Goal: Find specific page/section: Find specific page/section

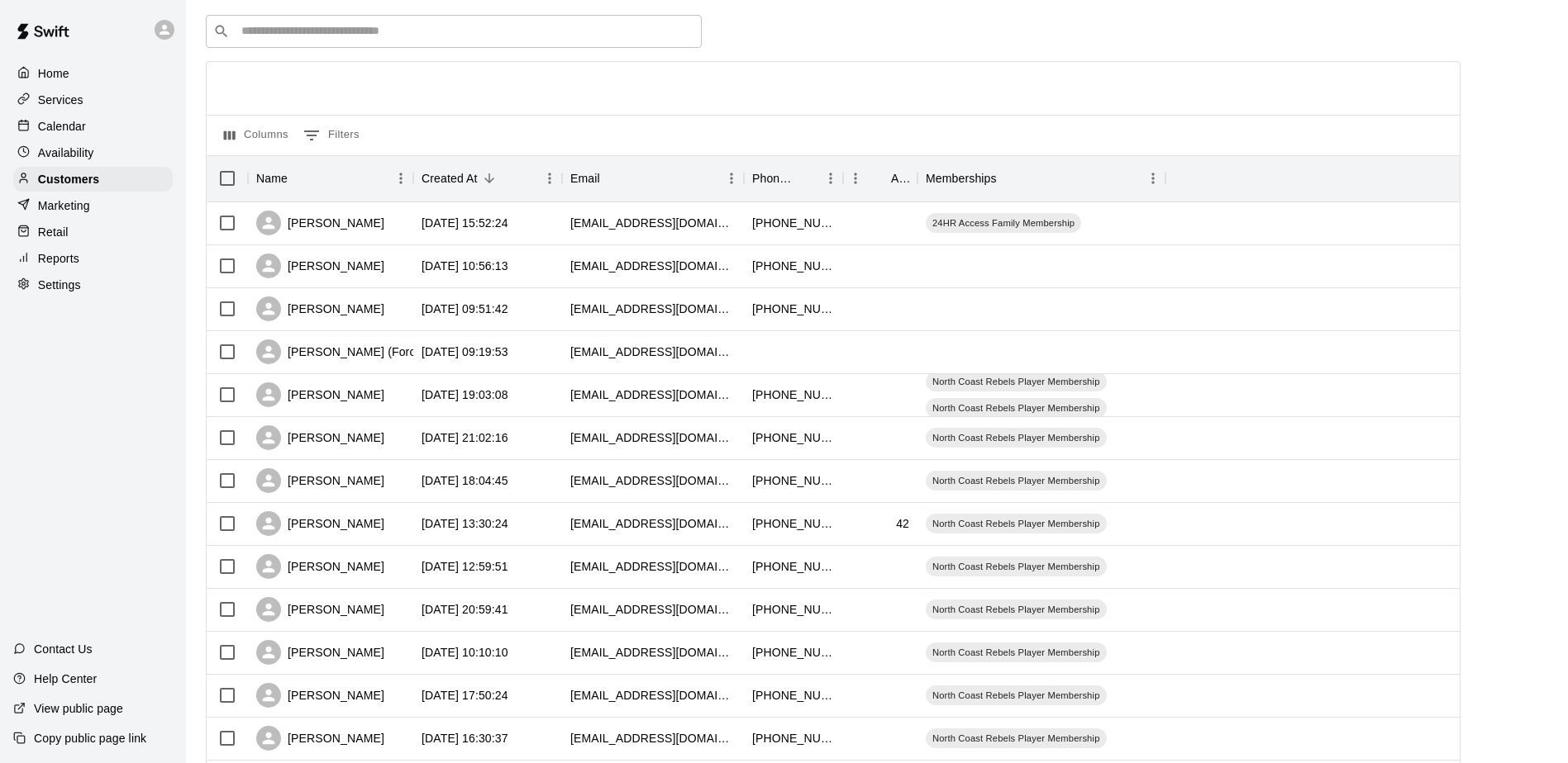
scroll to position [86, 0]
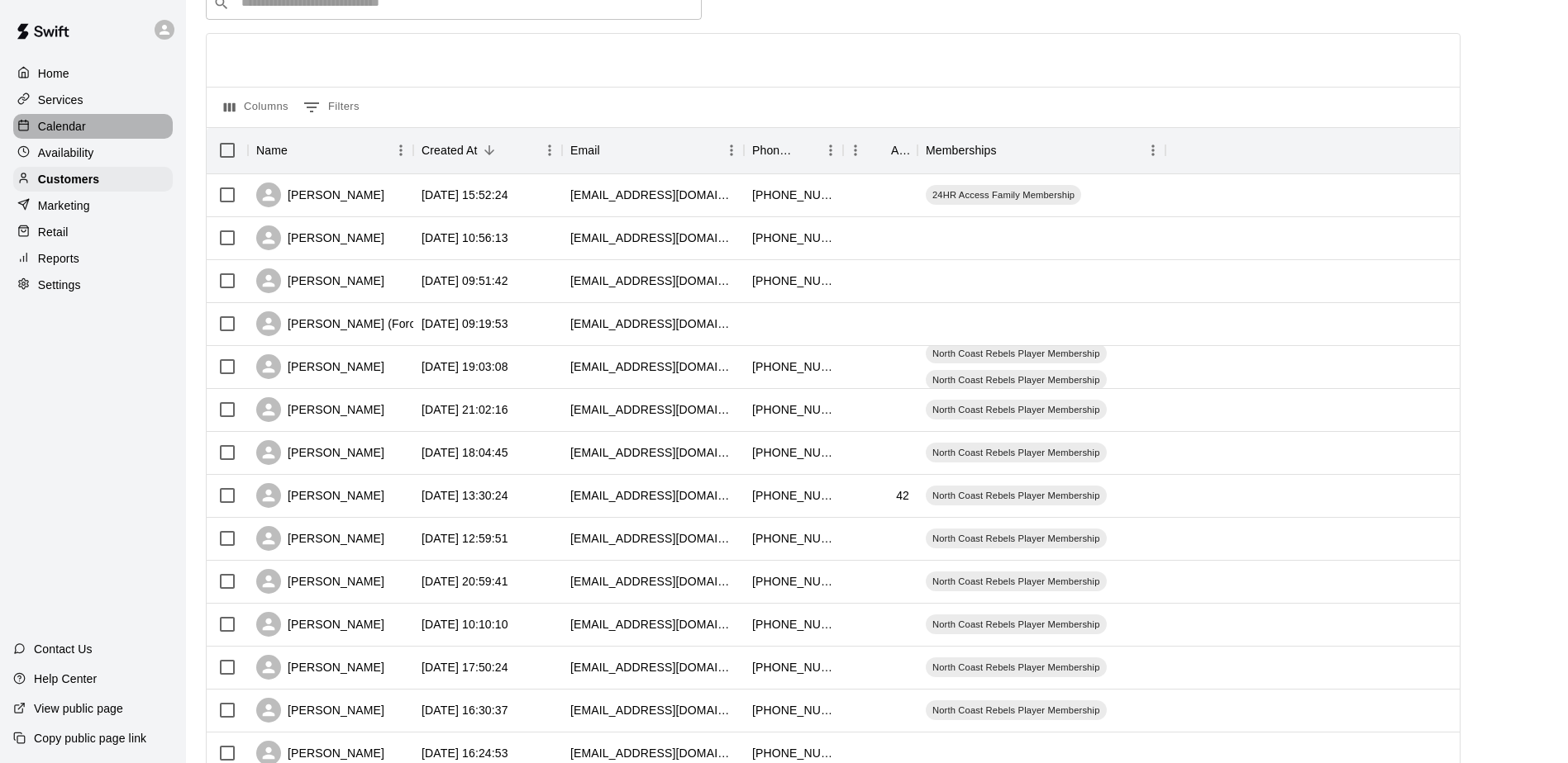
click at [74, 133] on p "Calendar" at bounding box center [62, 126] width 48 height 17
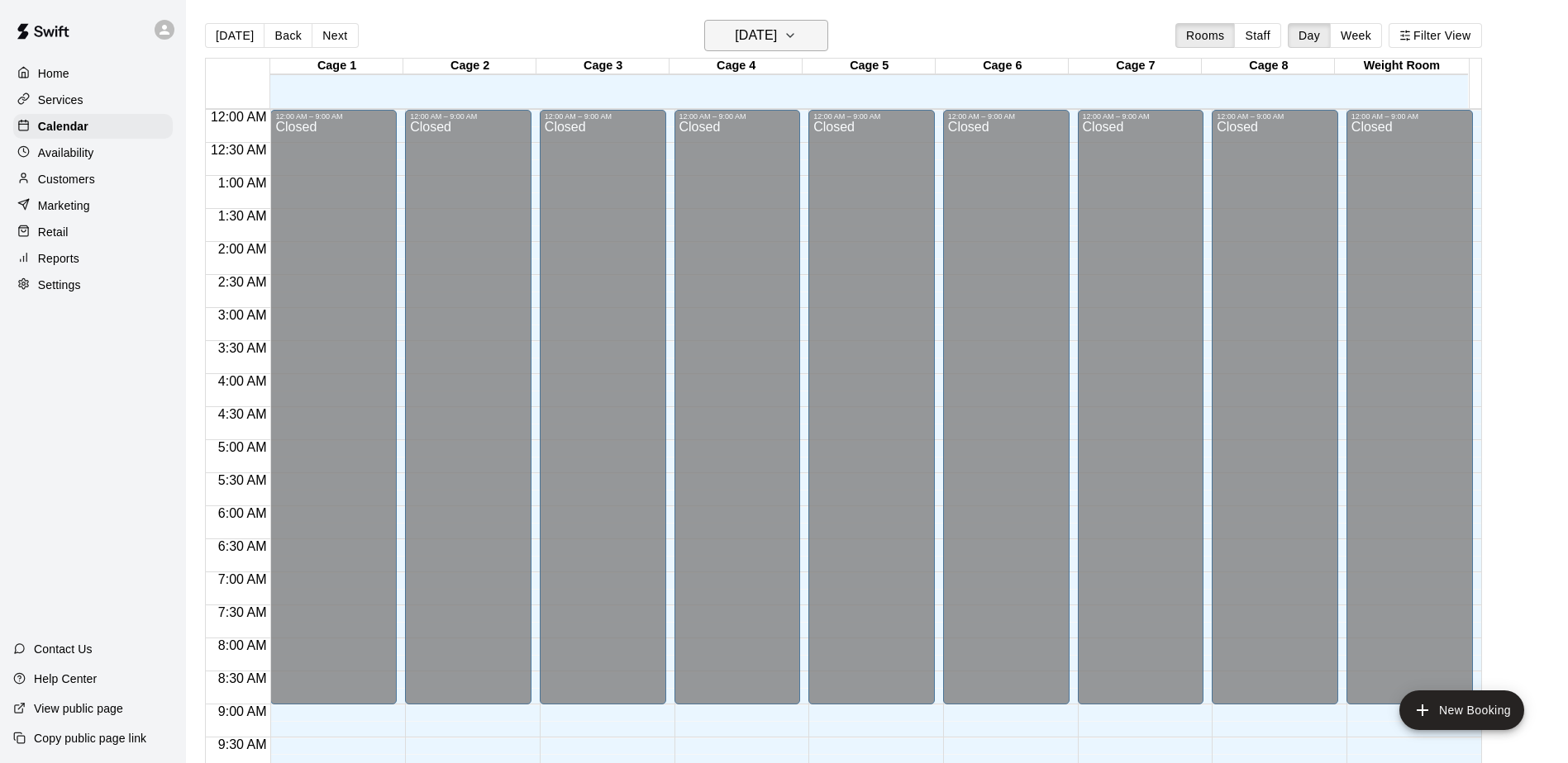
click at [740, 39] on h6 "[DATE]" at bounding box center [756, 35] width 42 height 24
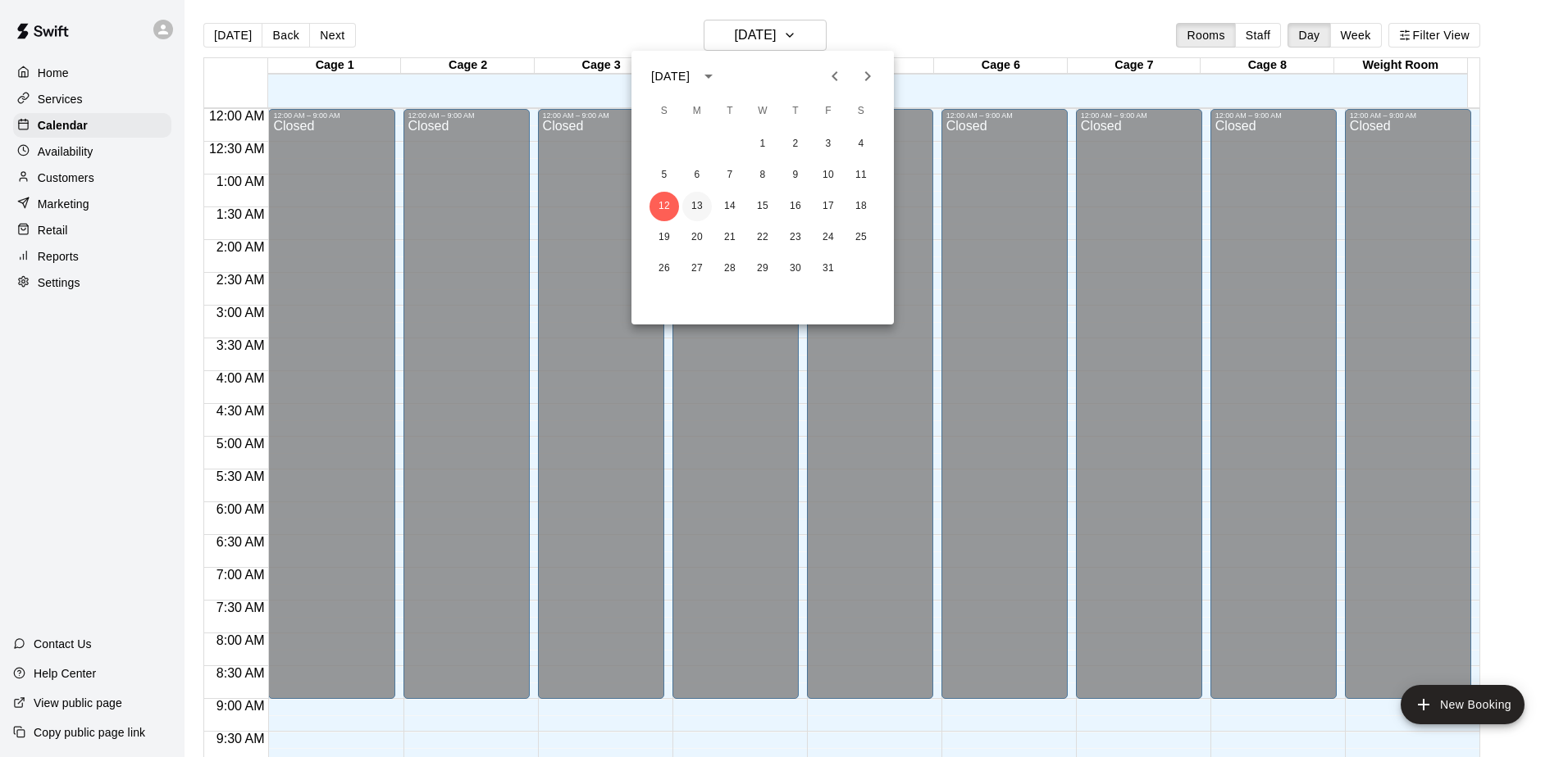
click at [700, 217] on button "13" at bounding box center [697, 206] width 29 height 29
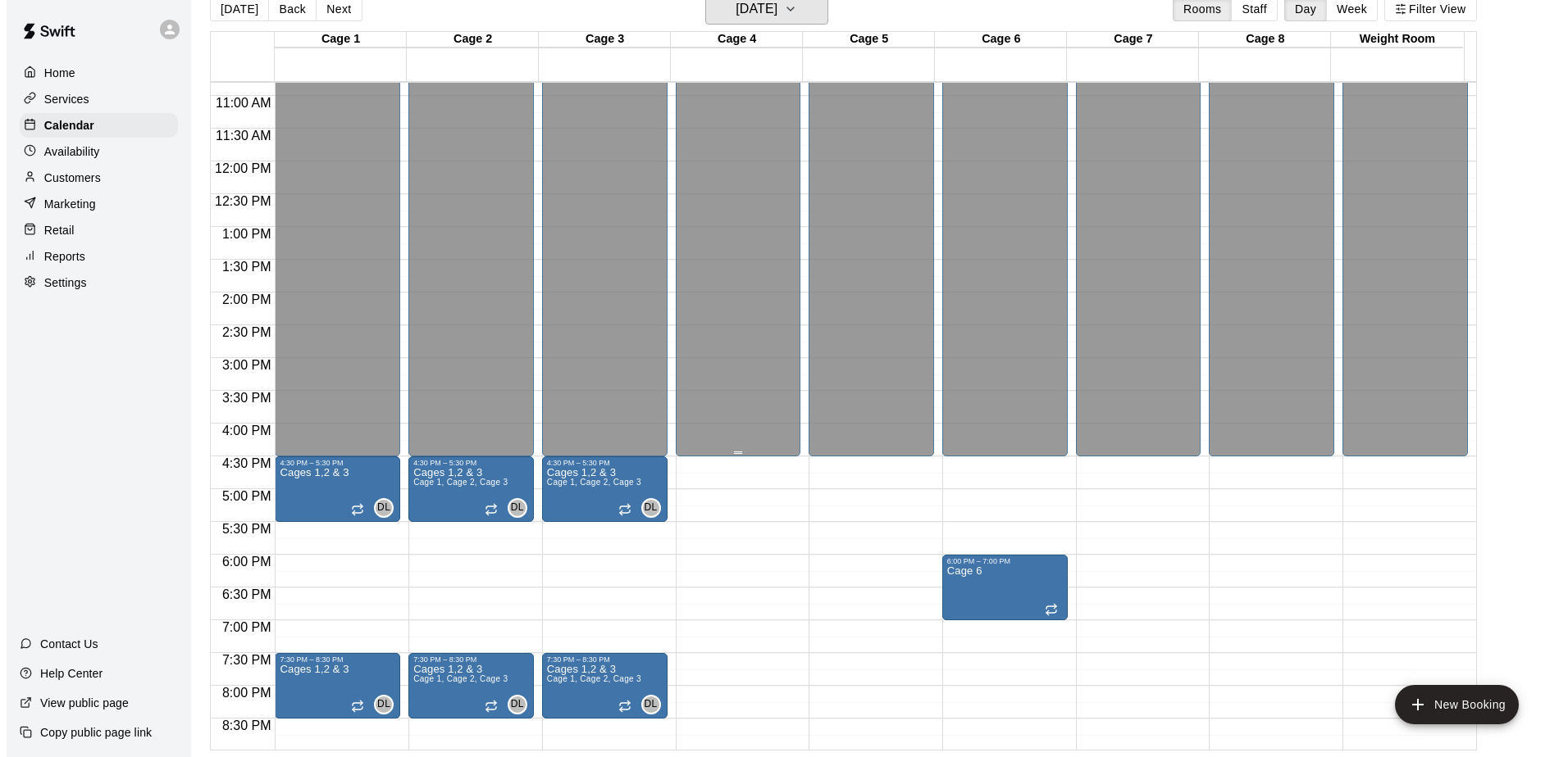
scroll to position [744, 0]
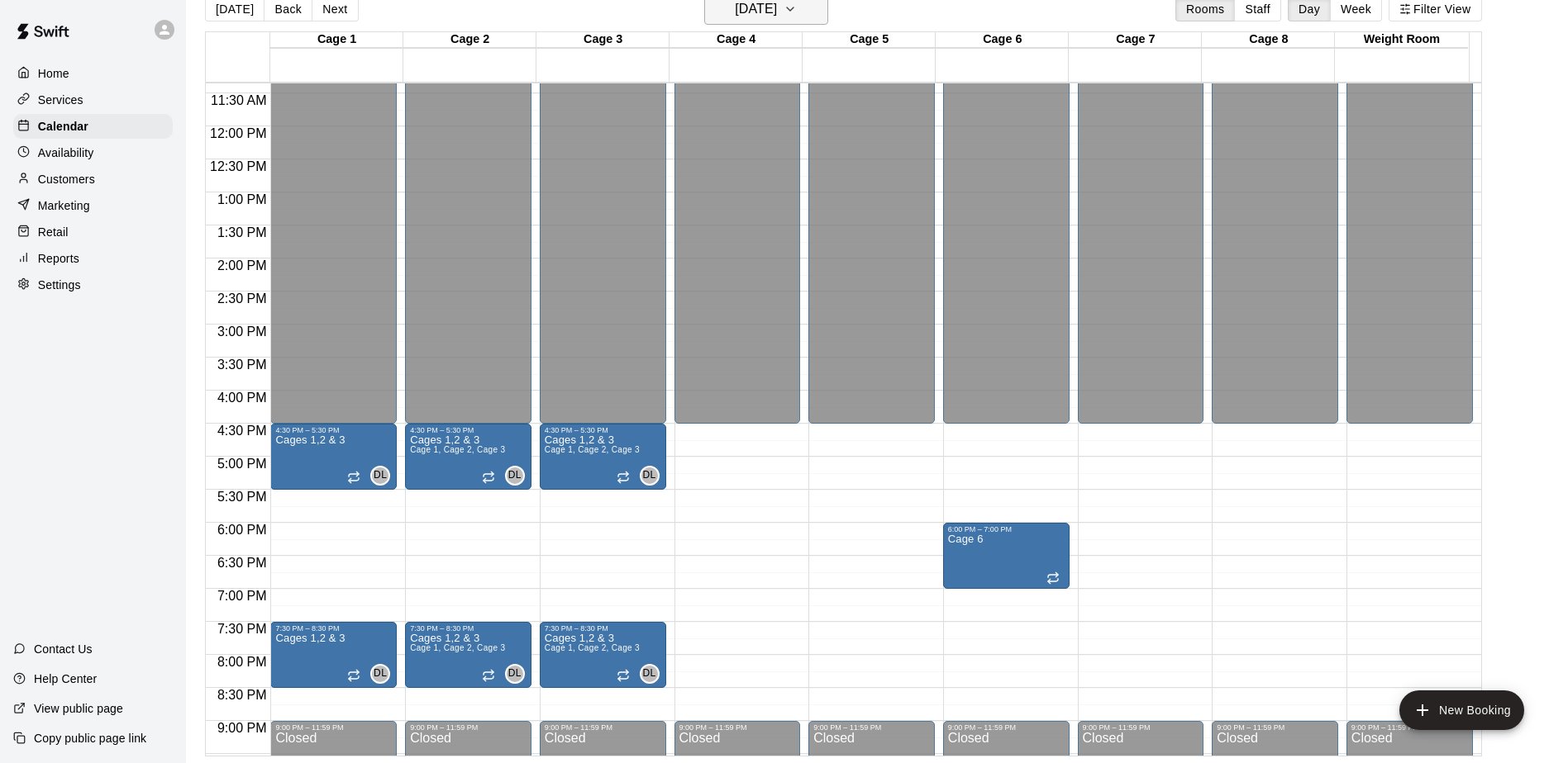
click at [710, 10] on button "[DATE]" at bounding box center [766, 9] width 124 height 31
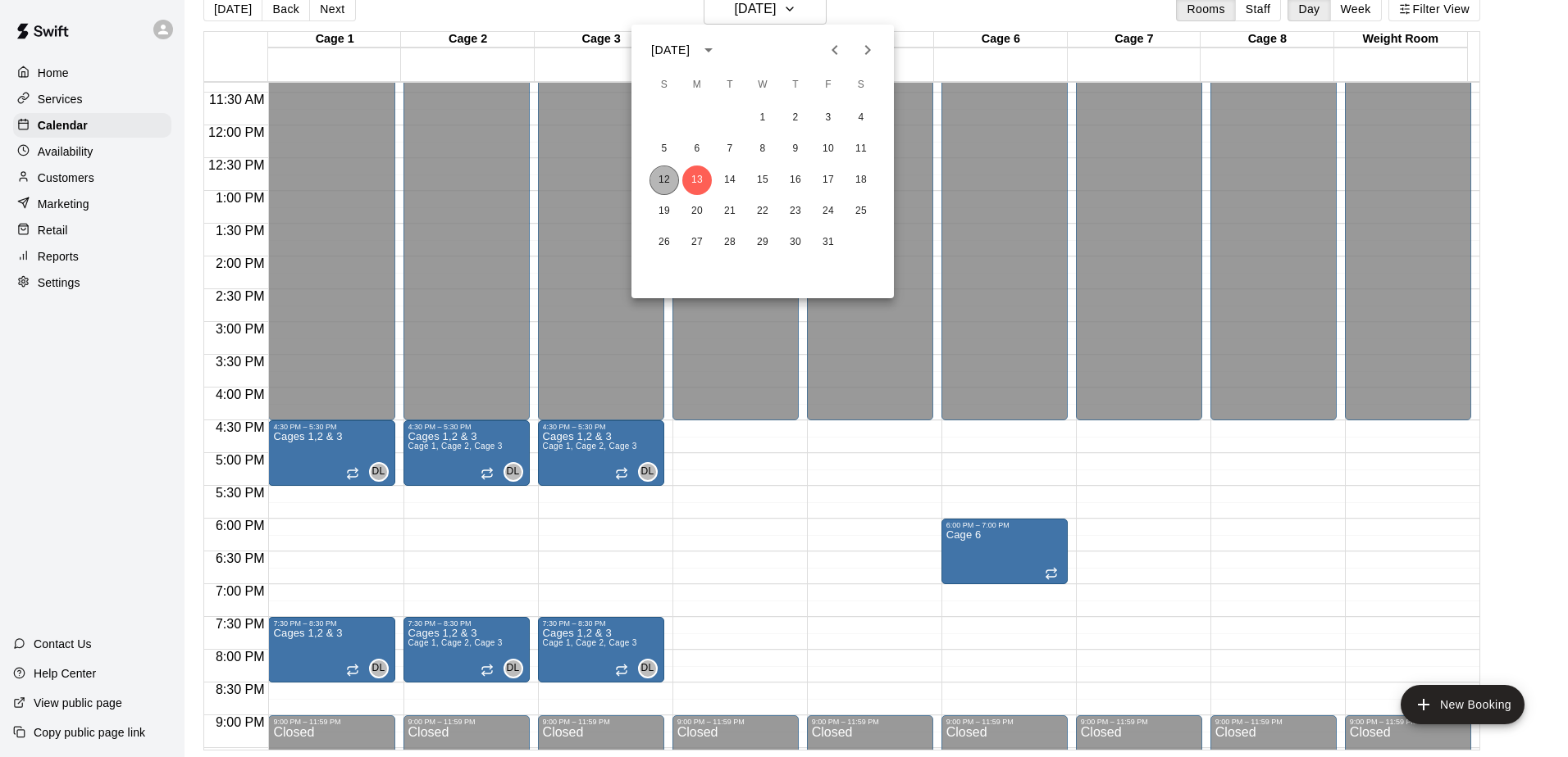
click at [651, 172] on button "12" at bounding box center [664, 180] width 29 height 29
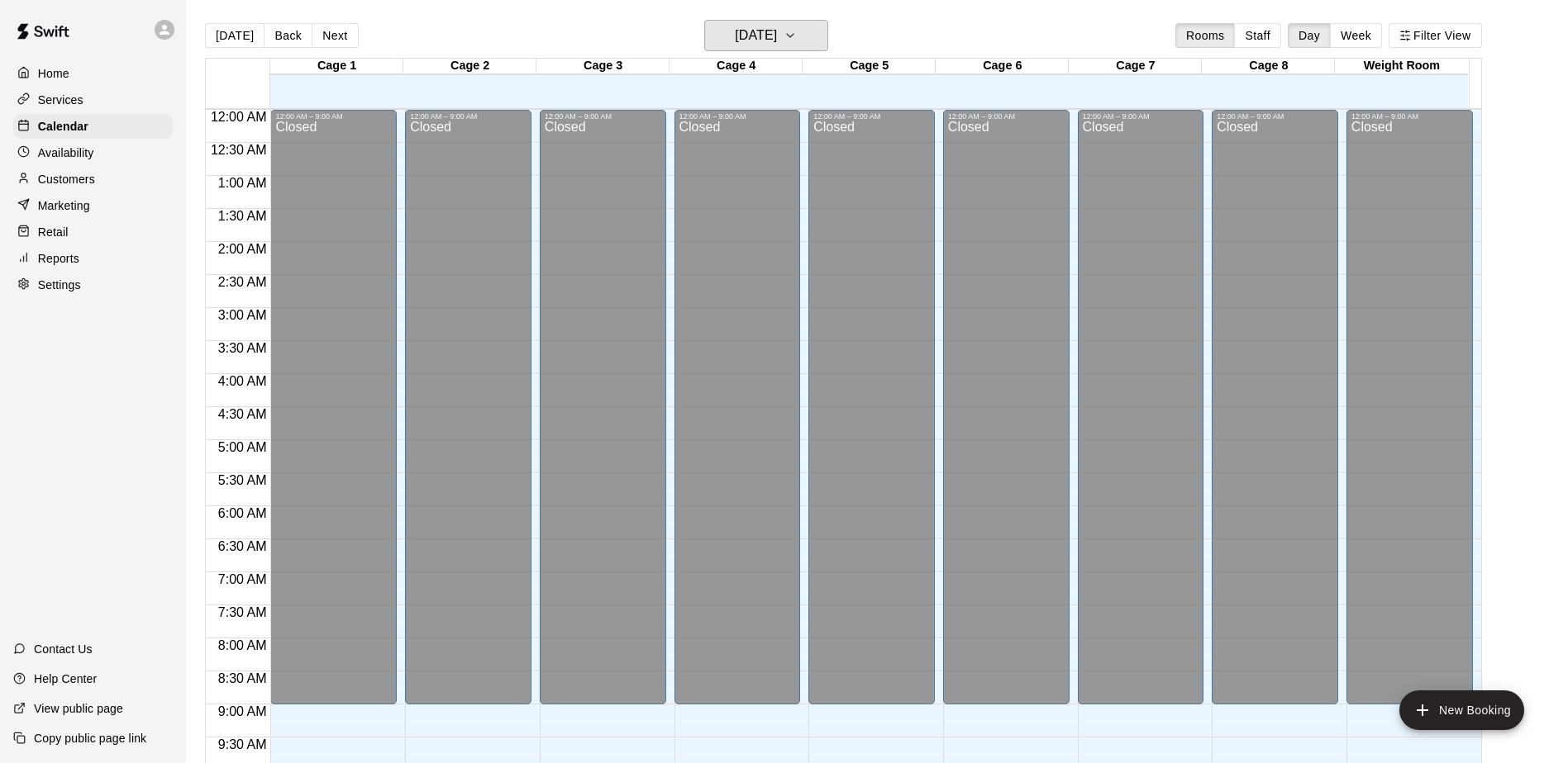
scroll to position [26, 0]
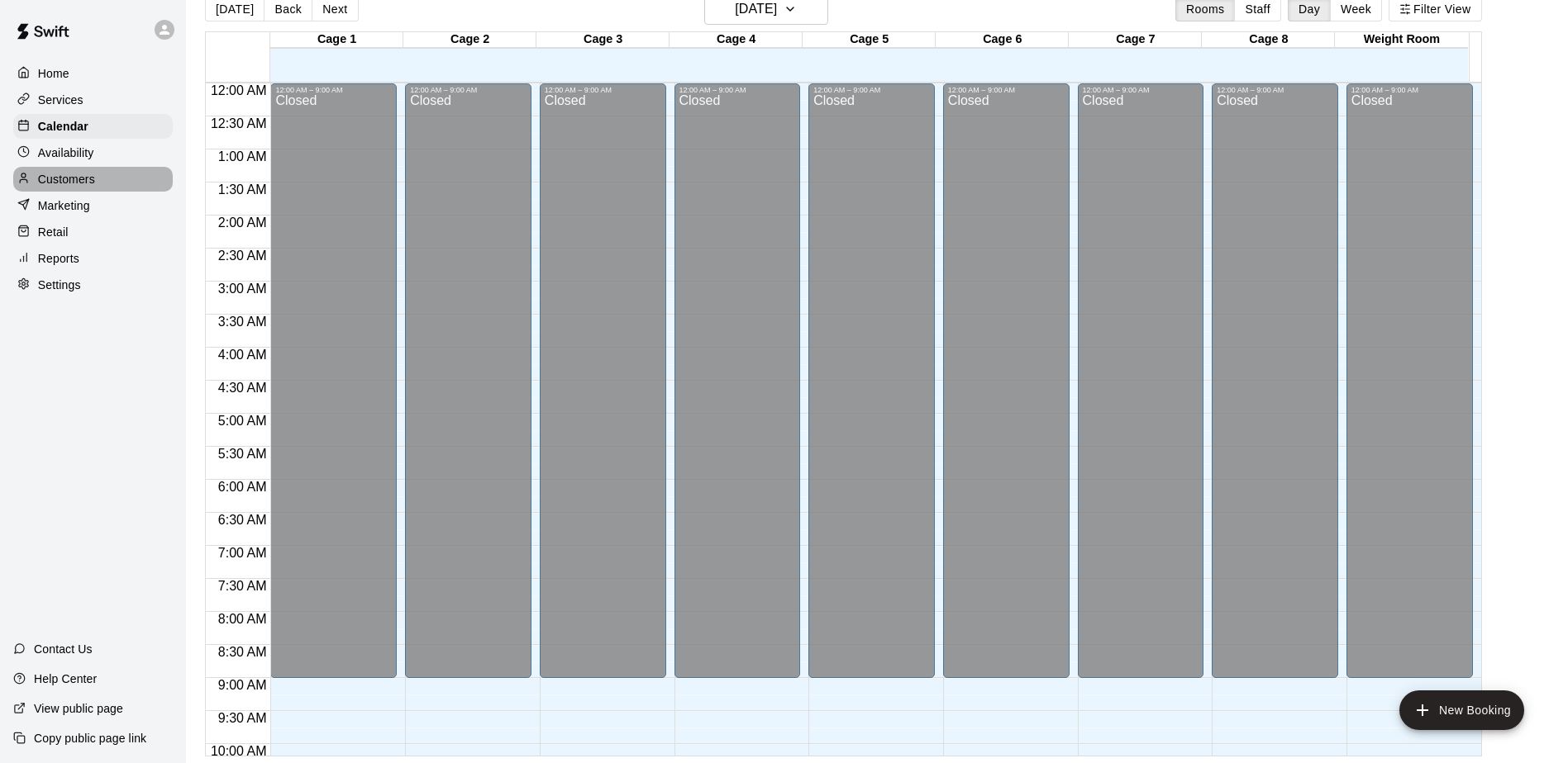
click at [118, 187] on div "Customers" at bounding box center [92, 178] width 160 height 25
